Goal: Check status: Check status

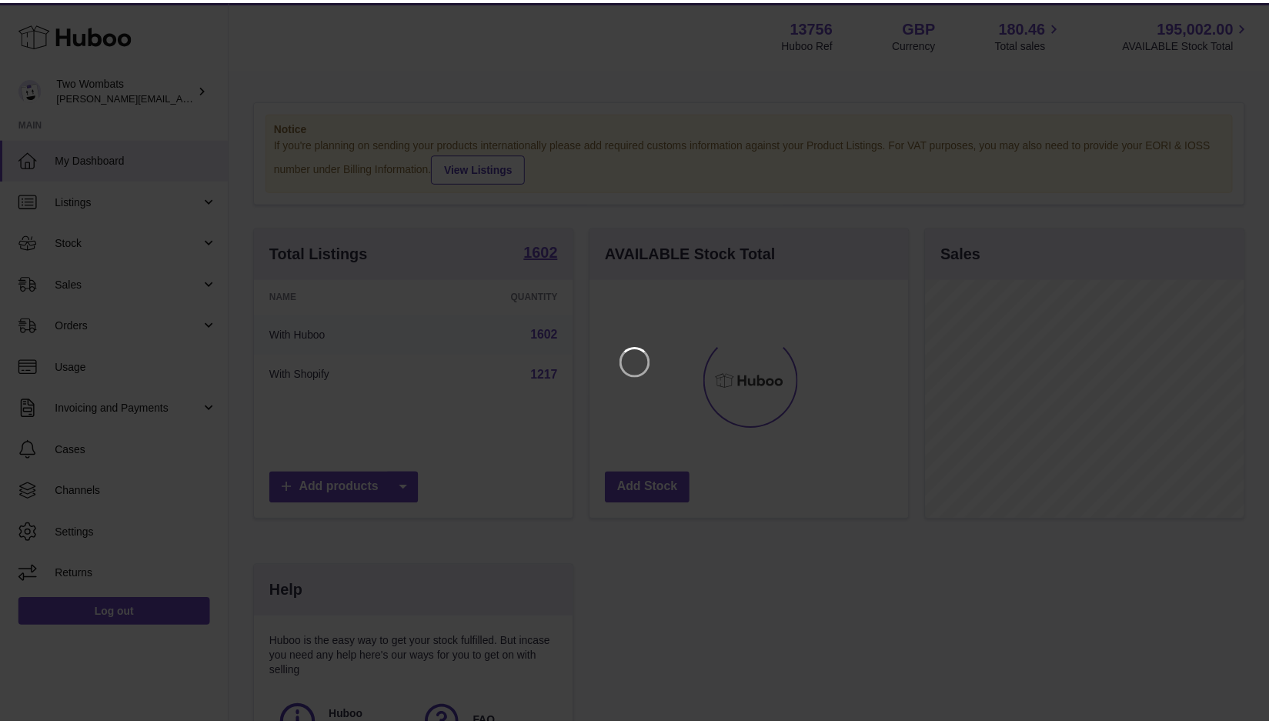
scroll to position [240, 322]
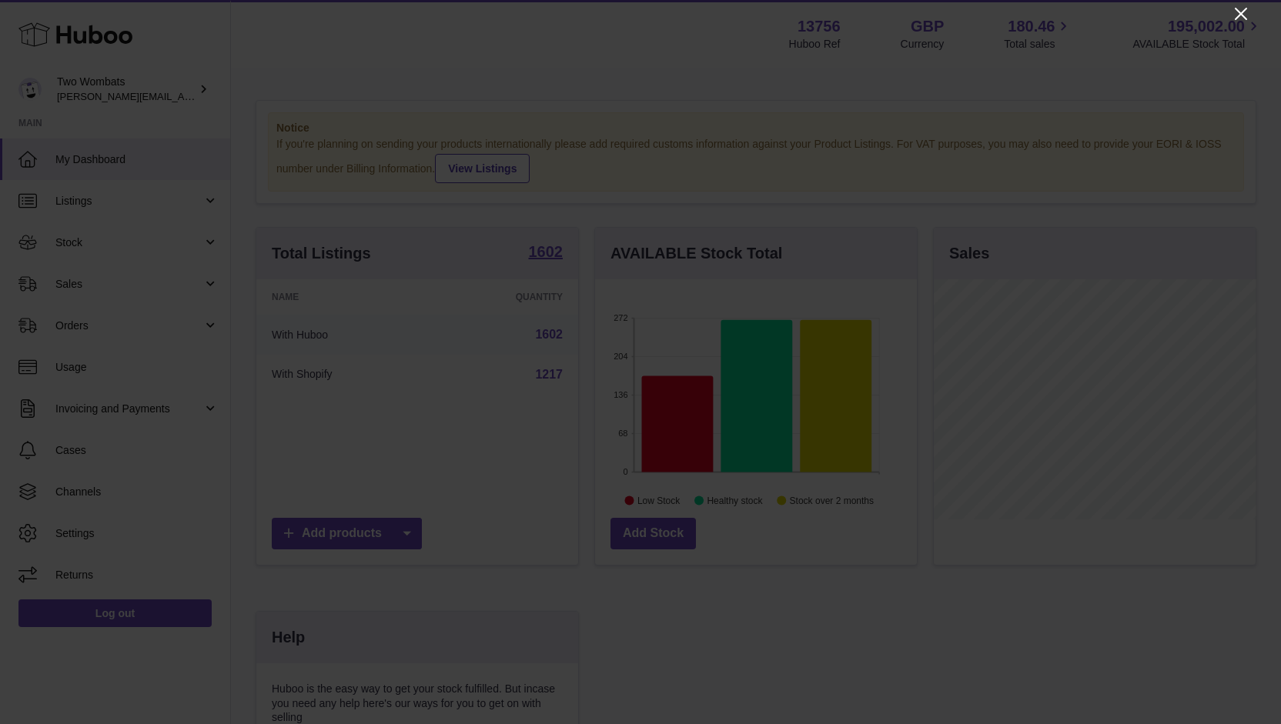
click at [1235, 15] on icon "Close" at bounding box center [1241, 14] width 18 height 18
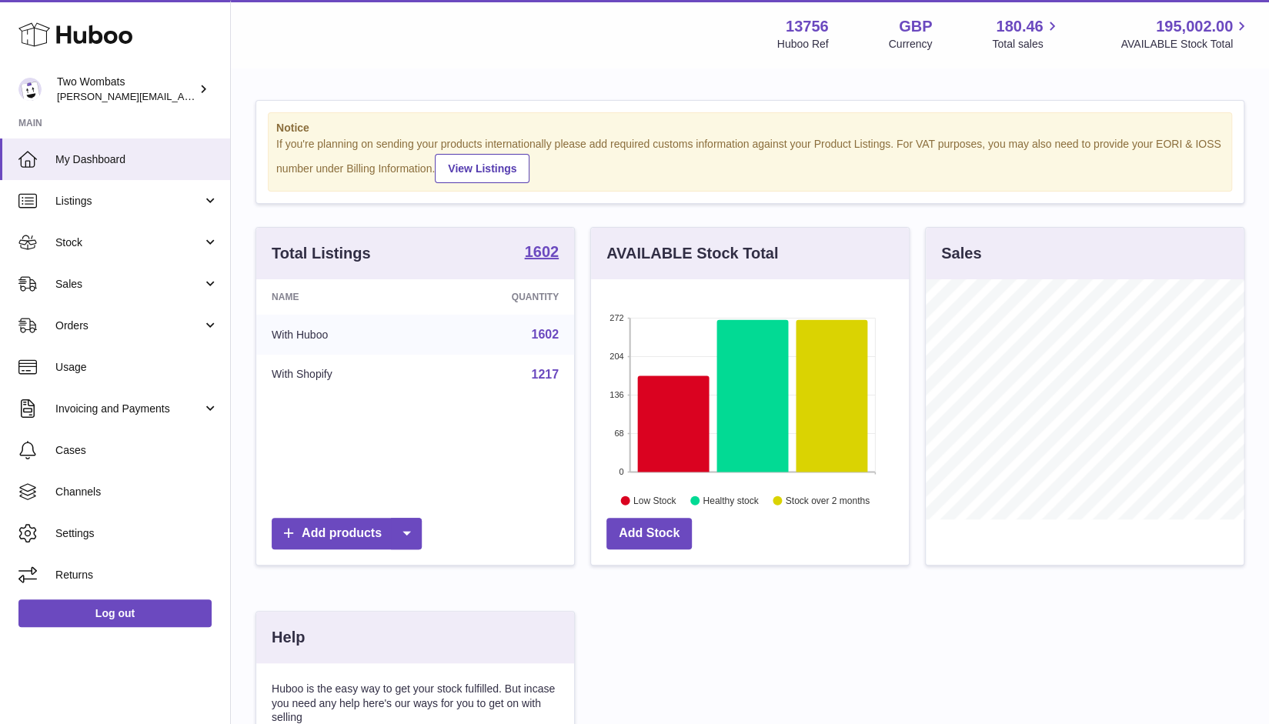
scroll to position [769599, 769521]
click at [118, 293] on link "Sales" at bounding box center [115, 284] width 230 height 42
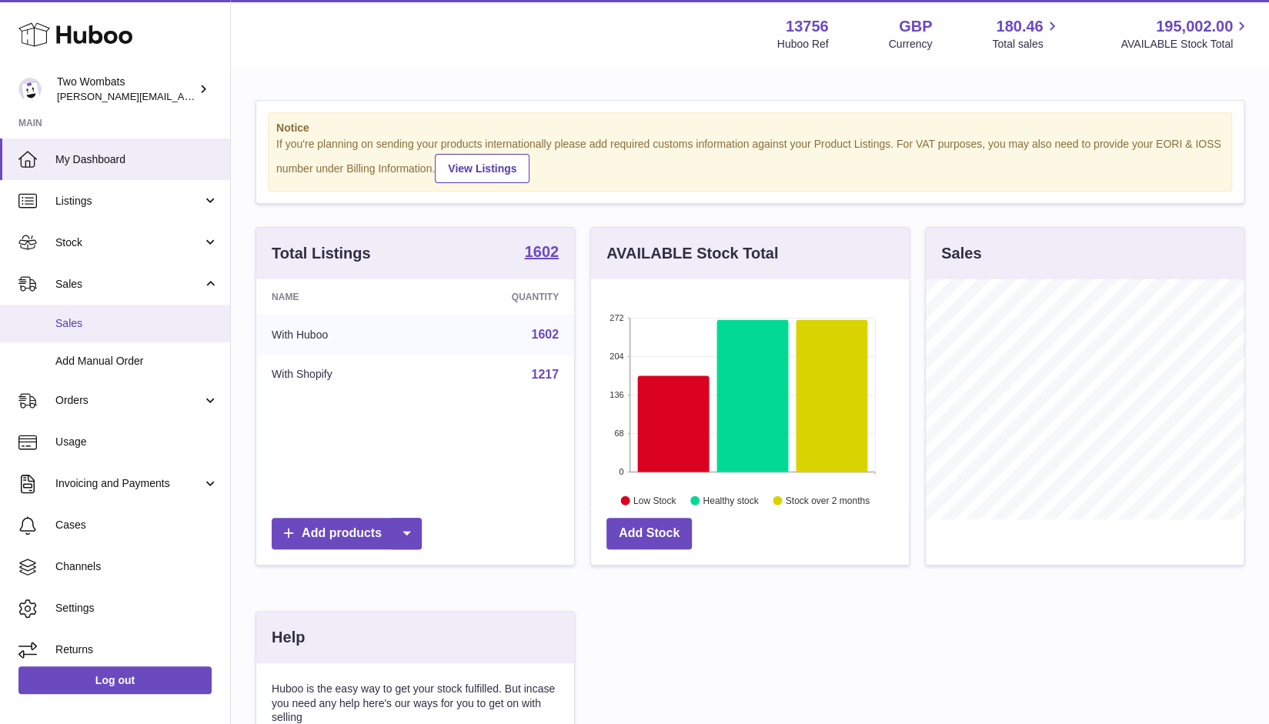
click at [122, 333] on link "Sales" at bounding box center [115, 324] width 230 height 38
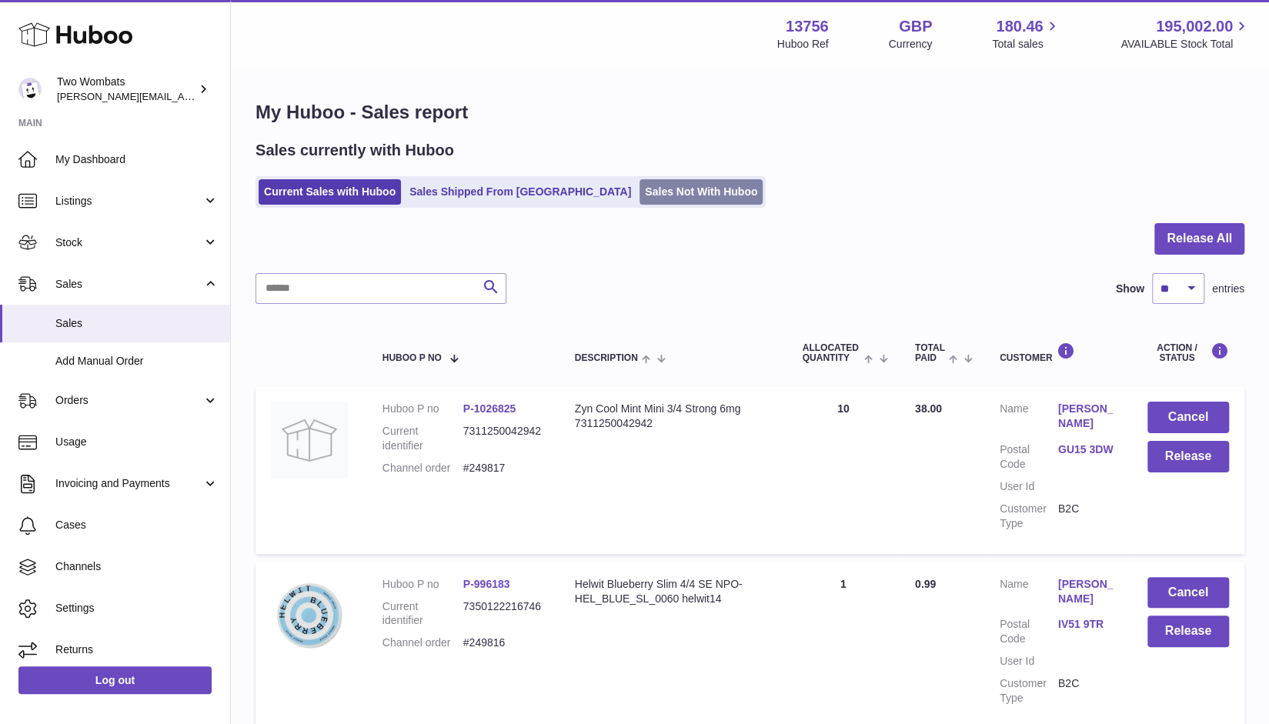
click at [640, 191] on link "Sales Not With Huboo" at bounding box center [701, 191] width 123 height 25
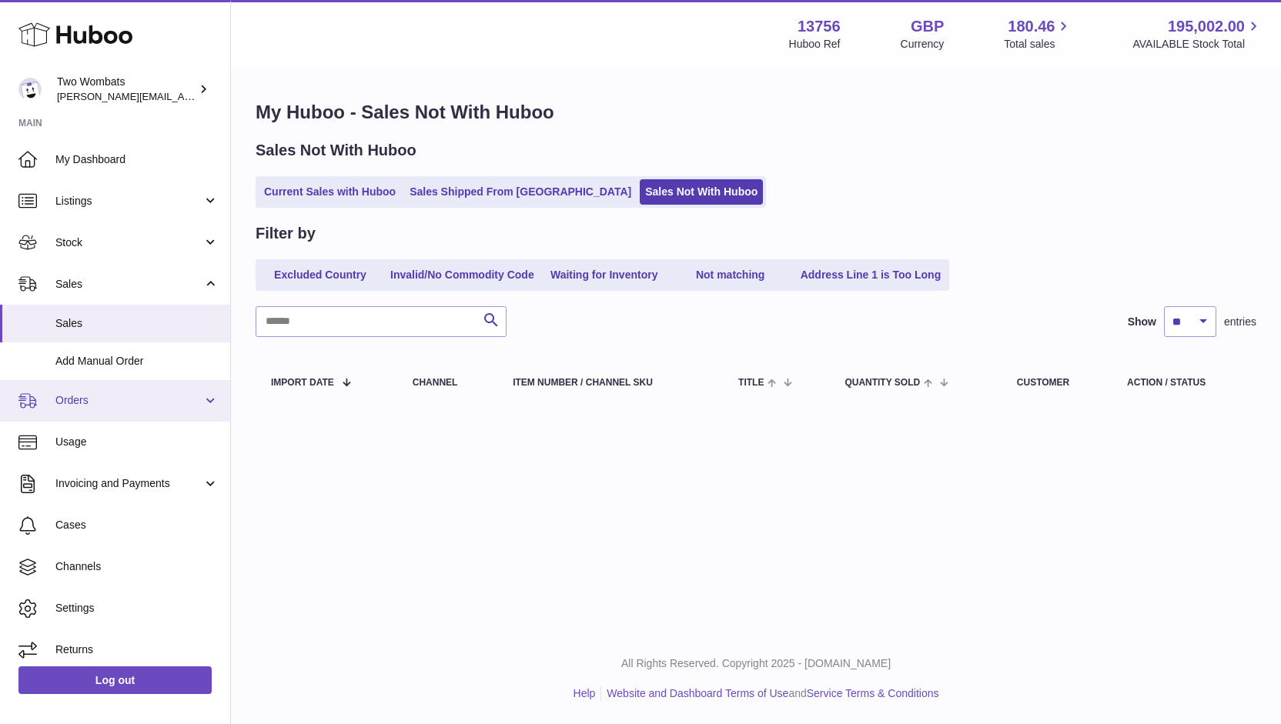
click at [117, 398] on span "Orders" at bounding box center [128, 400] width 147 height 15
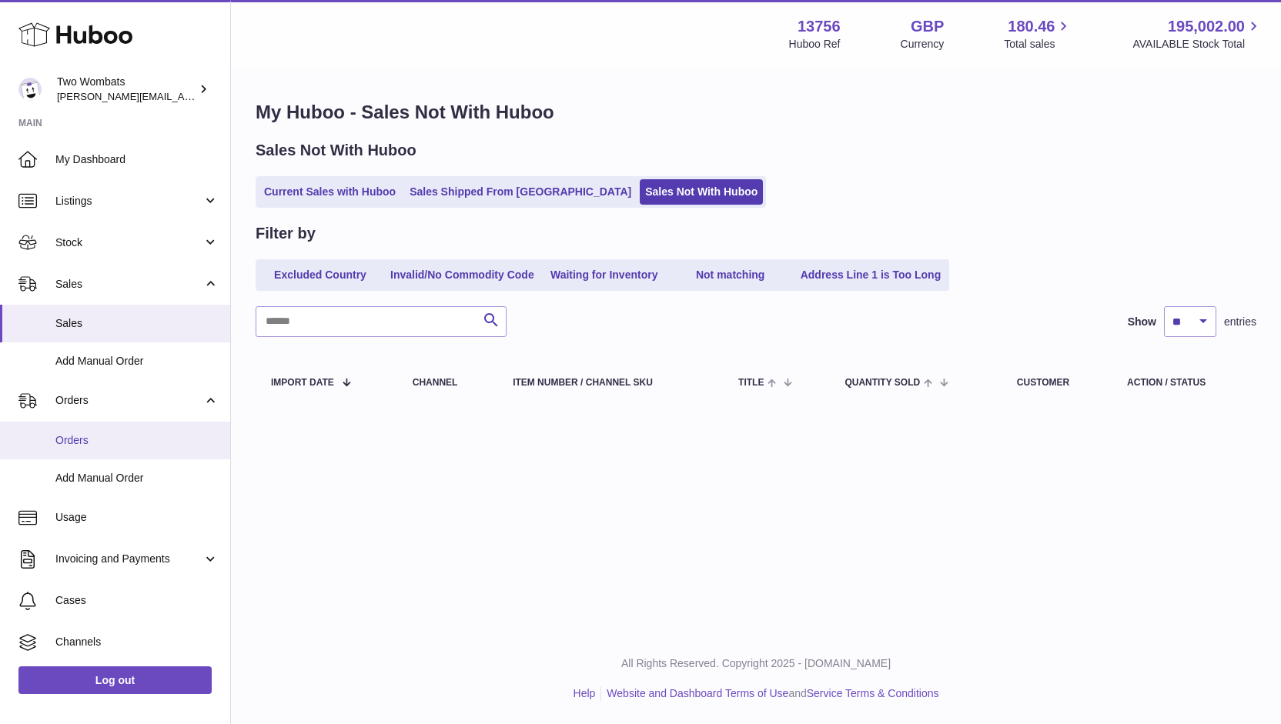
click at [120, 447] on link "Orders" at bounding box center [115, 441] width 230 height 38
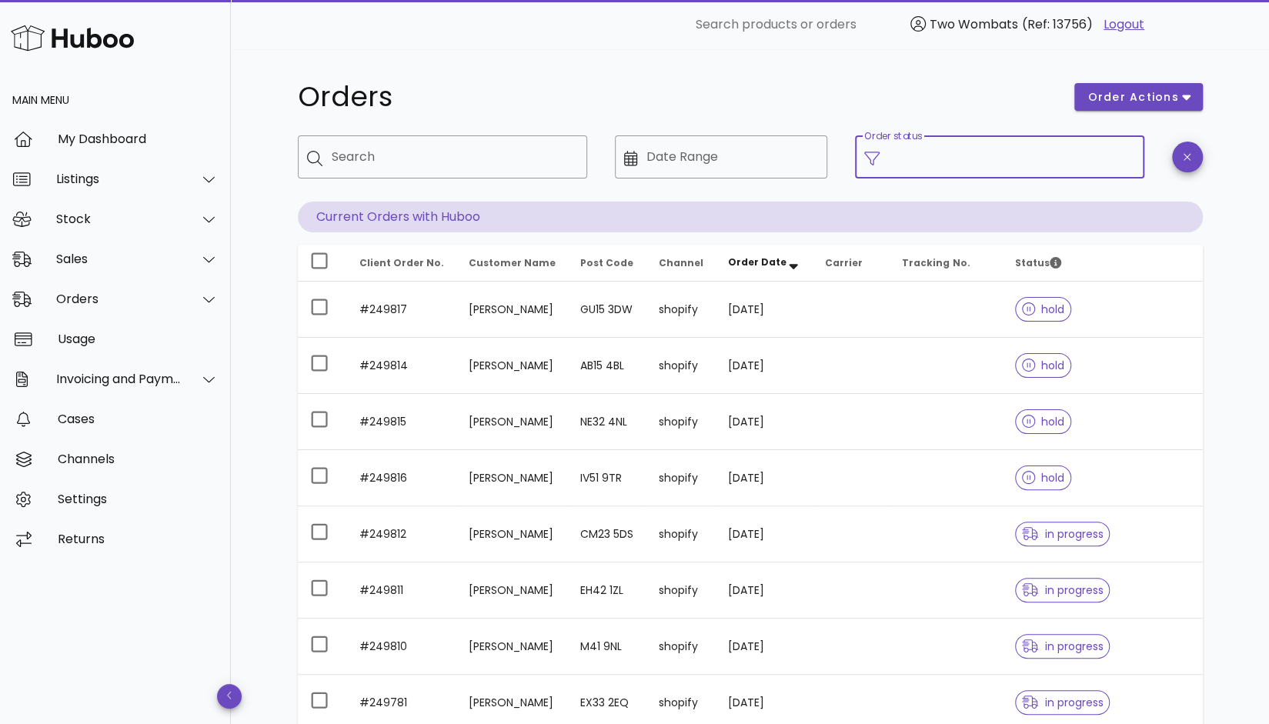
click at [1050, 161] on input "Order status" at bounding box center [1012, 157] width 246 height 25
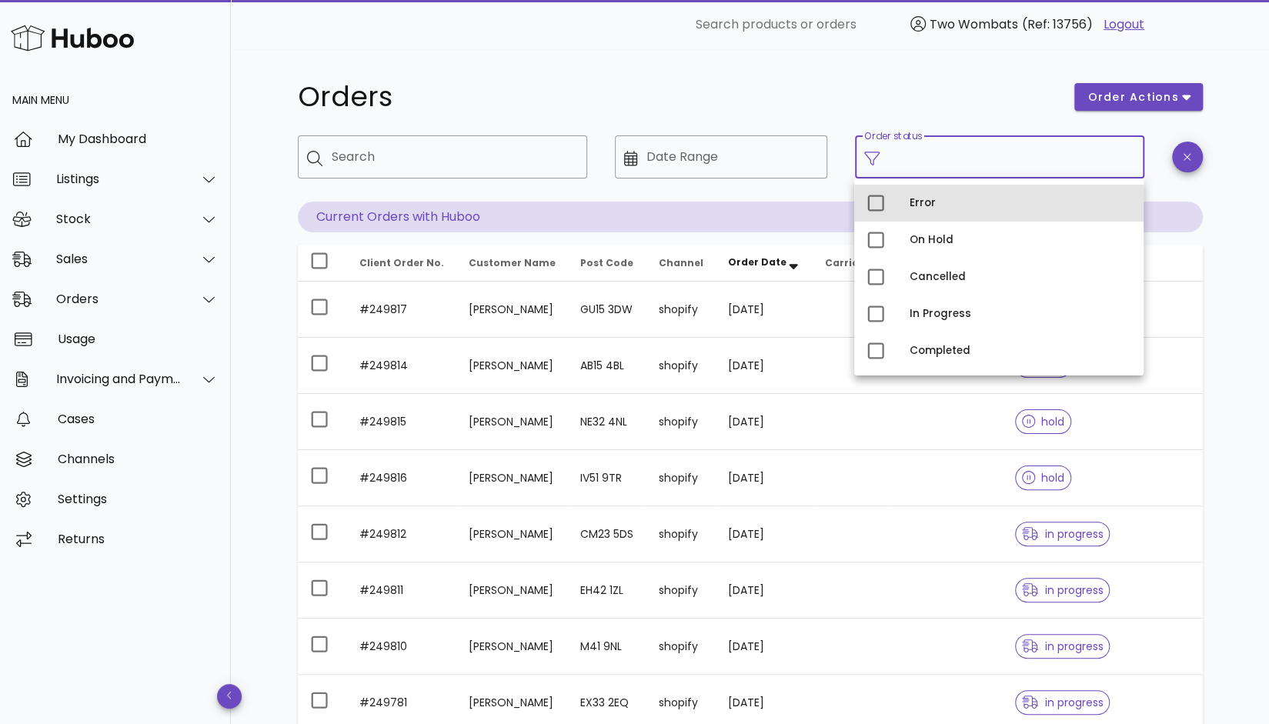
click at [935, 209] on div "Error" at bounding box center [1021, 203] width 222 height 25
type input "**********"
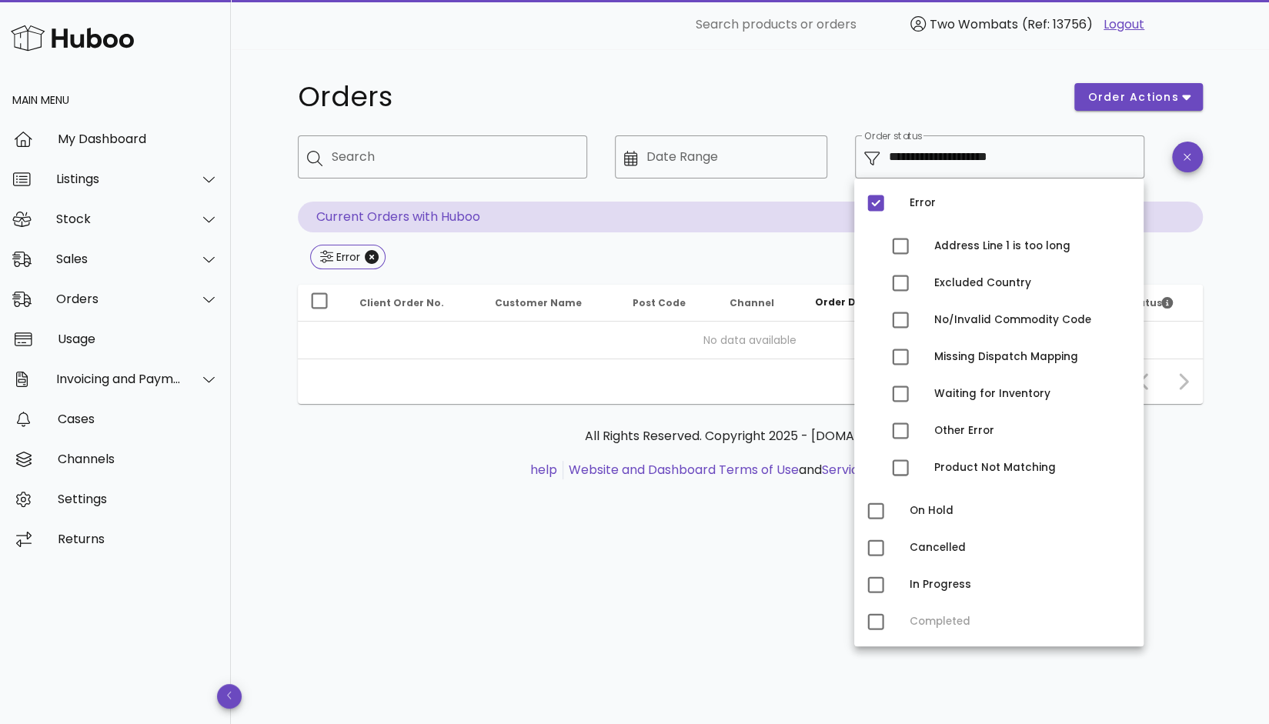
click at [1256, 209] on div "**********" at bounding box center [750, 386] width 1039 height 675
